Goal: Information Seeking & Learning: Learn about a topic

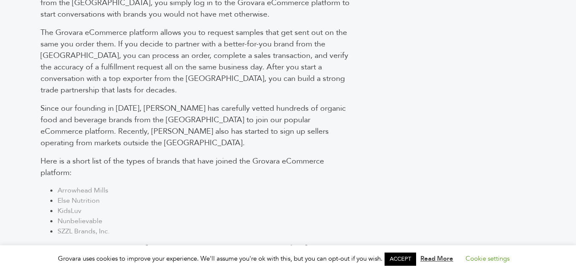
scroll to position [705, 0]
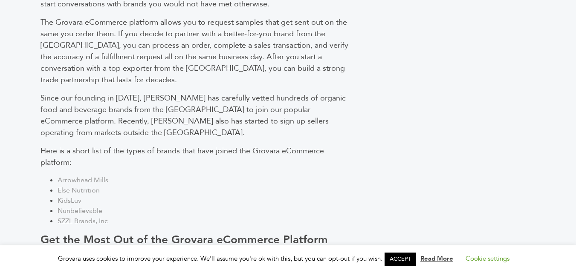
click at [85, 176] on span "Arrowhead Mills" at bounding box center [83, 180] width 51 height 9
click at [92, 186] on span "Else Nutrition" at bounding box center [79, 190] width 42 height 9
click at [70, 196] on span "KidsLuv" at bounding box center [70, 200] width 24 height 9
click at [82, 206] on span "Nunbelievable" at bounding box center [80, 210] width 45 height 9
click at [97, 216] on span "SZZL Brands, Inc." at bounding box center [84, 220] width 52 height 9
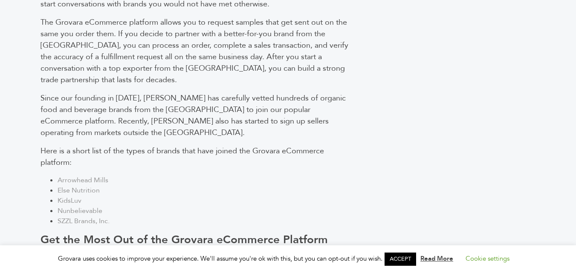
click at [115, 206] on li "Nunbelievable" at bounding box center [206, 211] width 296 height 10
copy ul "Nunbelievable"
click at [203, 196] on li "KidsLuv" at bounding box center [206, 201] width 296 height 10
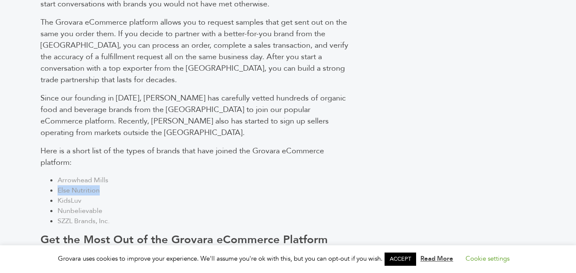
drag, startPoint x: 125, startPoint y: 141, endPoint x: 55, endPoint y: 142, distance: 69.9
click at [55, 175] on ul "Arrowhead Mills Else Nutrition KidsLuv Nunbelievable SZZL Brands, Inc." at bounding box center [196, 200] width 313 height 51
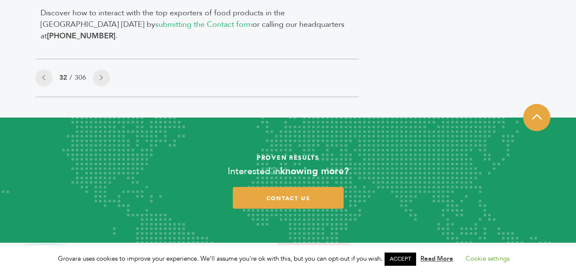
scroll to position [1074, 0]
